Goal: Understand process/instructions: Learn how to perform a task or action

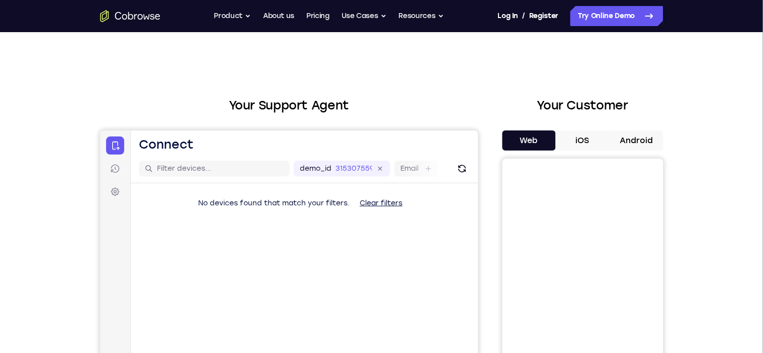
click at [628, 146] on button "Android" at bounding box center [636, 141] width 54 height 20
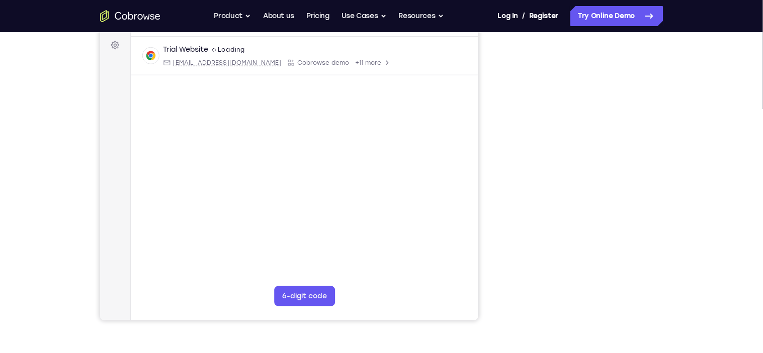
scroll to position [172, 0]
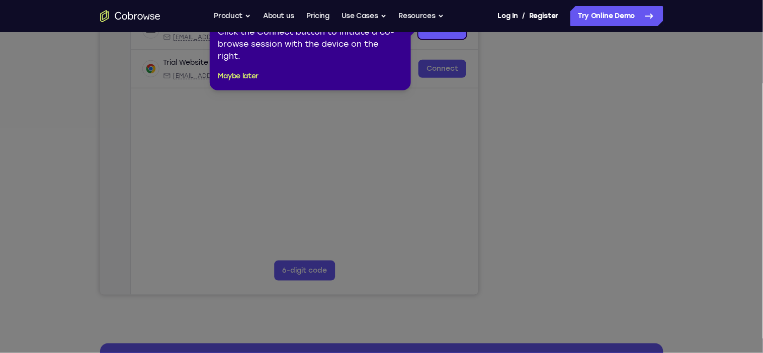
click at [626, 238] on icon at bounding box center [381, 176] width 763 height 353
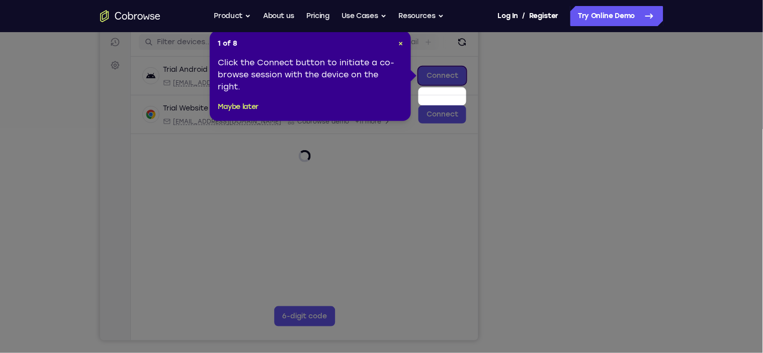
scroll to position [95, 0]
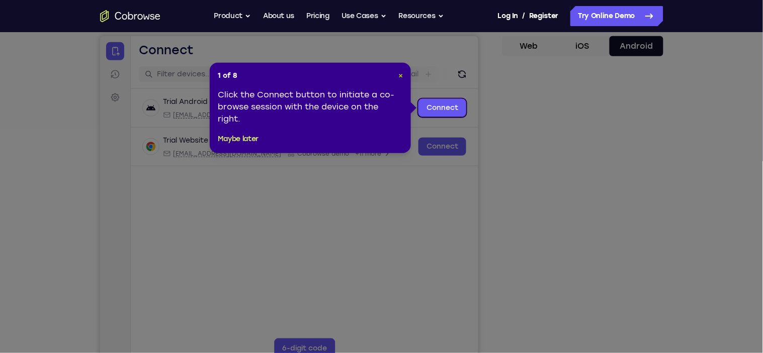
click at [400, 73] on span "×" at bounding box center [400, 75] width 5 height 9
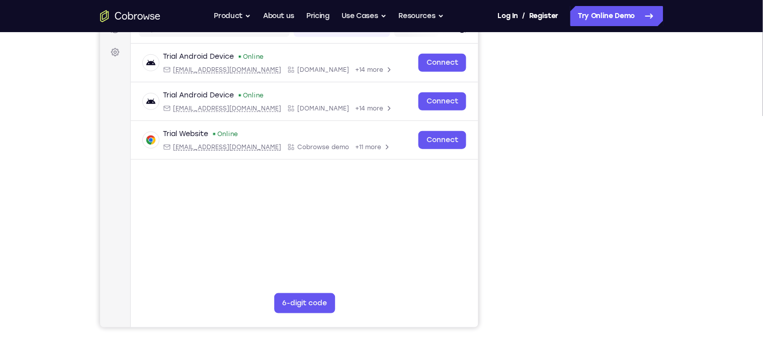
scroll to position [146, 0]
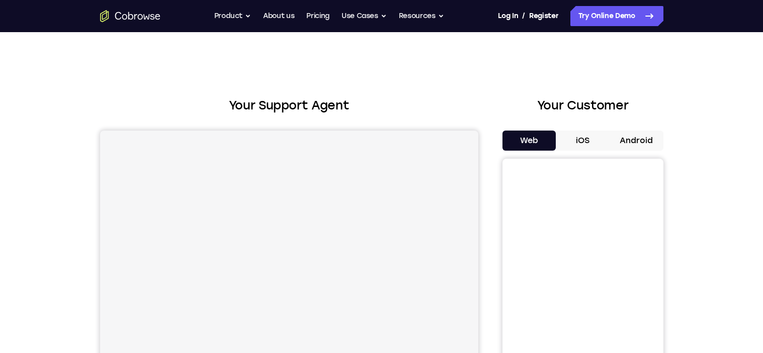
click at [646, 131] on button "Android" at bounding box center [636, 141] width 54 height 20
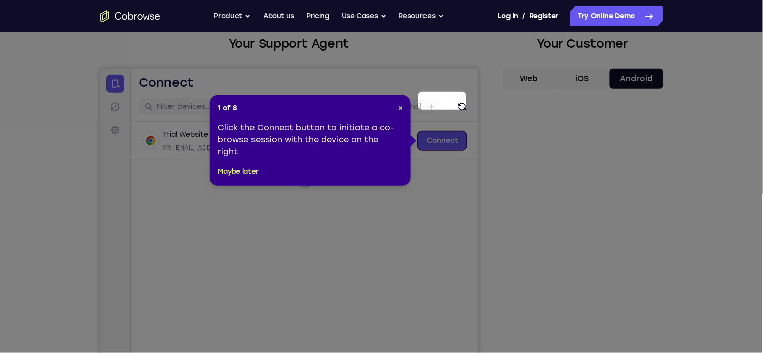
scroll to position [103, 0]
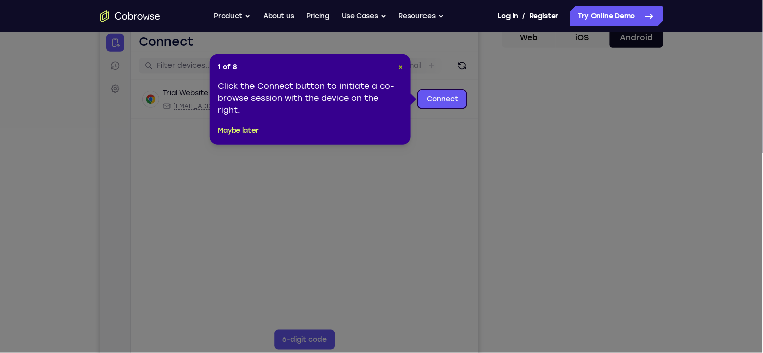
click at [399, 69] on span "×" at bounding box center [400, 67] width 5 height 9
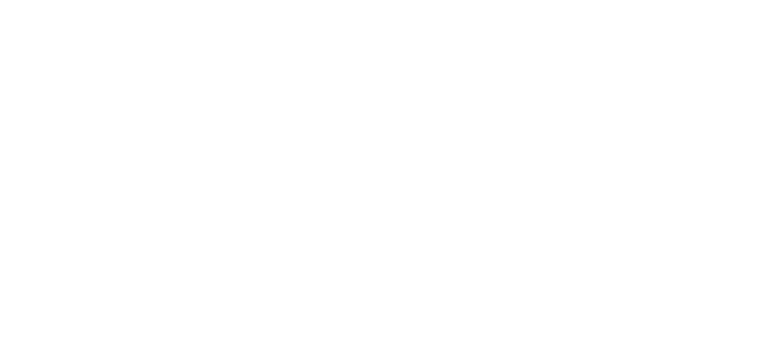
scroll to position [149, 0]
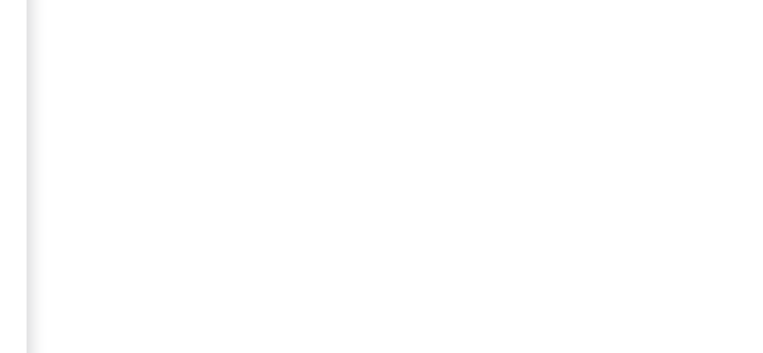
click at [679, 194] on div "Your Support Agent Your Customer Web iOS Android Next Steps We’d be happy to gi…" at bounding box center [382, 214] width 644 height 663
